Goal: Task Accomplishment & Management: Use online tool/utility

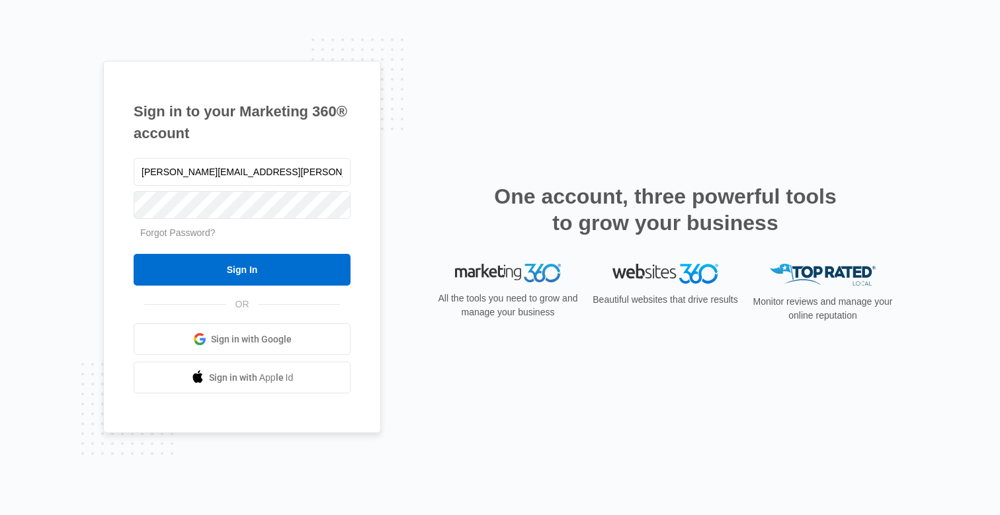
type input "[PERSON_NAME][EMAIL_ADDRESS][PERSON_NAME][DOMAIN_NAME]"
click at [134, 254] on input "Sign In" at bounding box center [242, 270] width 217 height 32
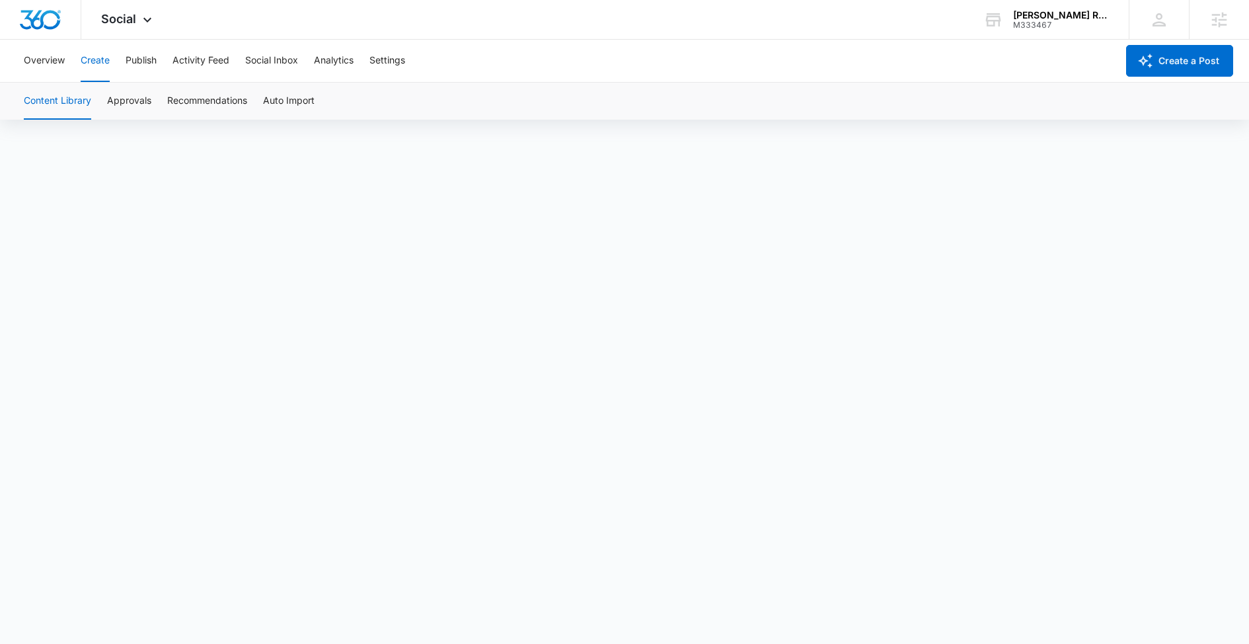
click at [63, 94] on button "Content Library" at bounding box center [57, 101] width 67 height 37
click at [1048, 20] on div "M333467" at bounding box center [1061, 24] width 97 height 9
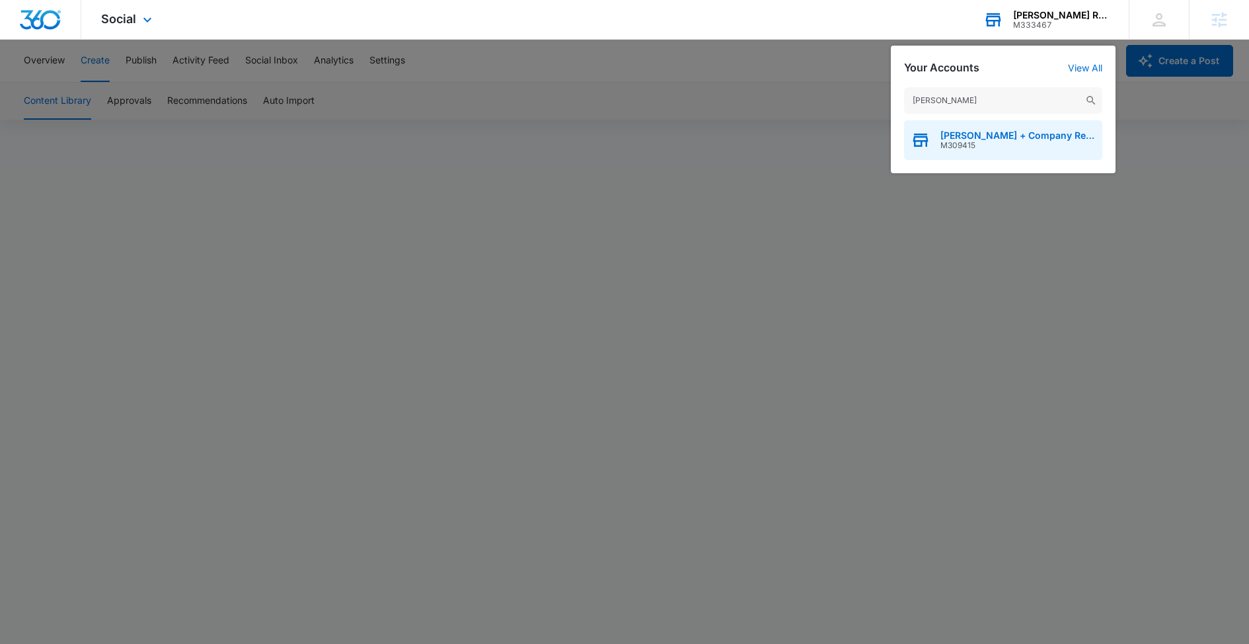
type input "[PERSON_NAME]"
click at [925, 138] on icon "button" at bounding box center [921, 140] width 20 height 20
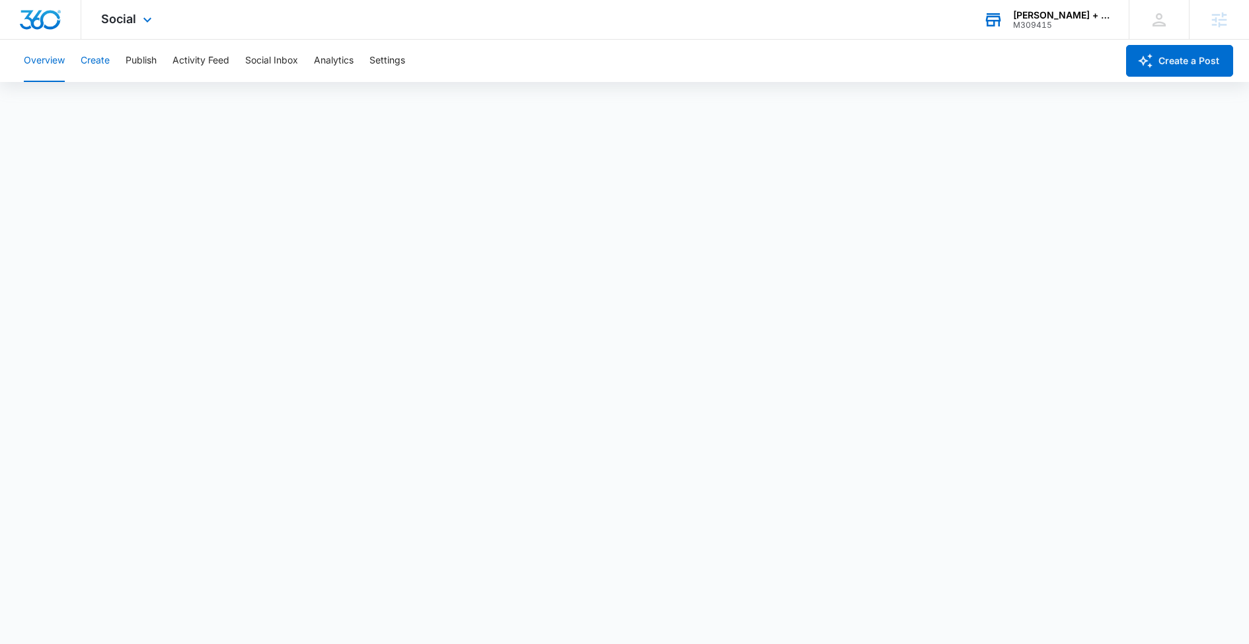
click at [95, 63] on button "Create" at bounding box center [95, 61] width 29 height 42
click at [71, 110] on button "Content Library" at bounding box center [57, 101] width 67 height 37
click at [73, 101] on button "Content Library" at bounding box center [57, 101] width 67 height 37
